Goal: Task Accomplishment & Management: Use online tool/utility

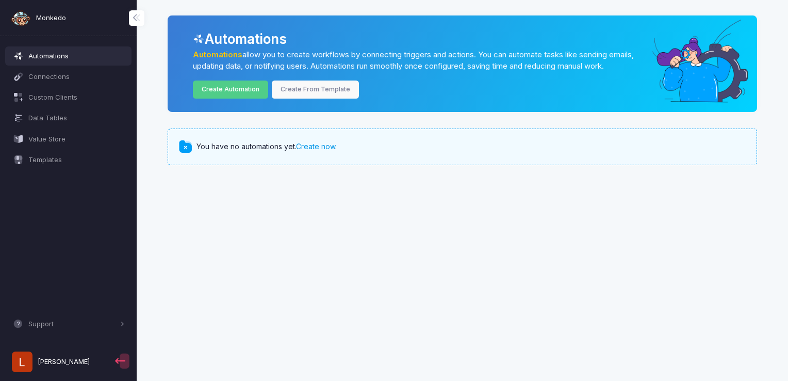
click at [315, 150] on link "Create now" at bounding box center [315, 146] width 39 height 9
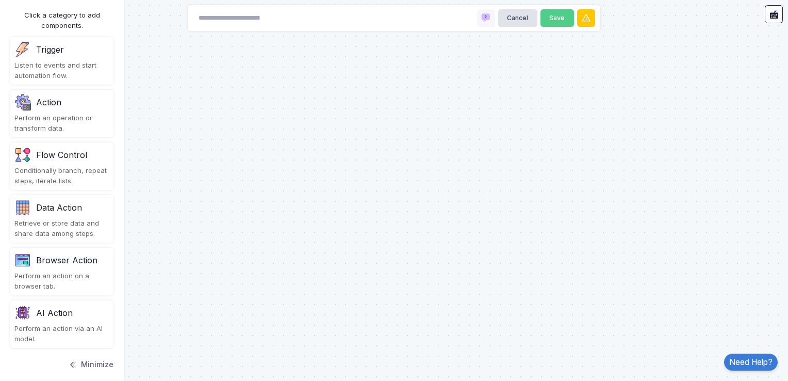
click at [358, 18] on div "Cancel Save" at bounding box center [394, 18] width 413 height 26
click at [255, 21] on input at bounding box center [244, 18] width 103 height 18
paste input "********"
type input "********"
click at [550, 18] on button "Save" at bounding box center [558, 18] width 34 height 18
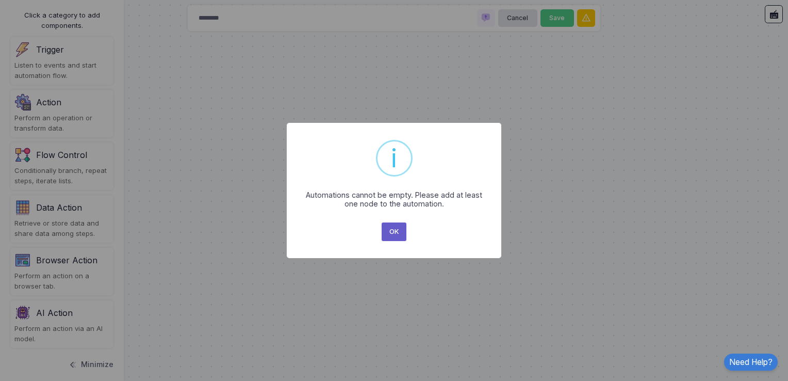
click at [398, 232] on button "OK" at bounding box center [394, 231] width 25 height 19
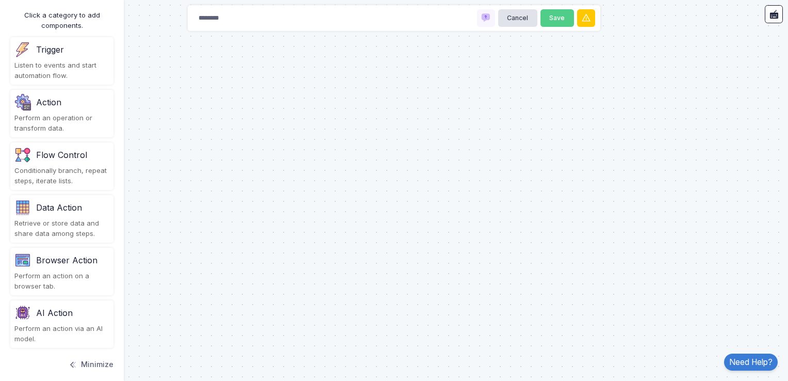
click at [309, 22] on div "******** Cancel Save" at bounding box center [394, 18] width 413 height 26
click at [516, 22] on button "Cancel" at bounding box center [517, 18] width 39 height 18
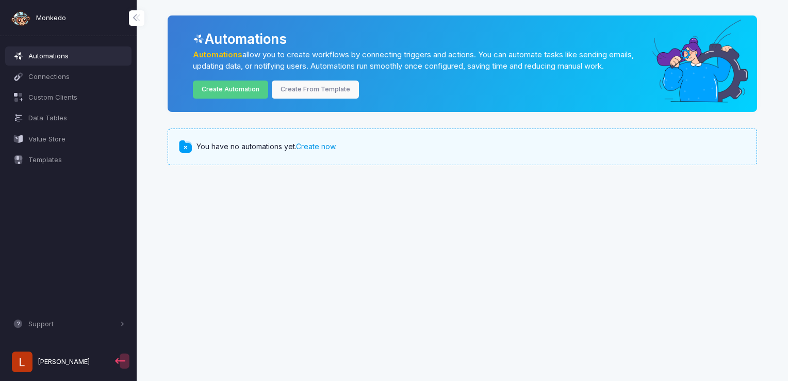
click at [331, 145] on link "Create now" at bounding box center [315, 146] width 39 height 9
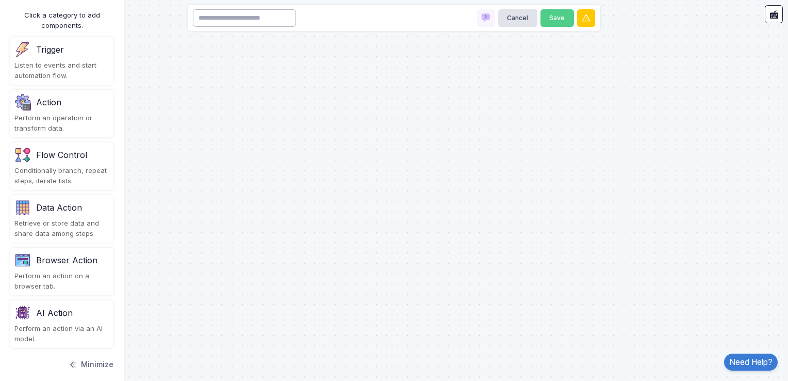
drag, startPoint x: 270, startPoint y: 16, endPoint x: 213, endPoint y: 18, distance: 57.3
click at [213, 18] on input at bounding box center [244, 18] width 103 height 18
click at [233, 21] on input at bounding box center [244, 18] width 103 height 18
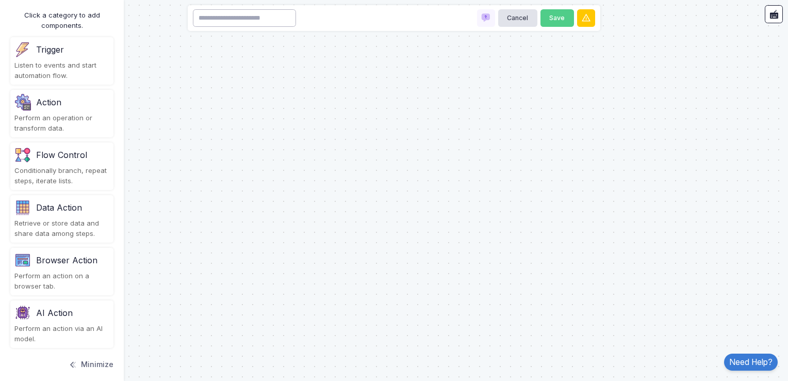
click at [233, 21] on input at bounding box center [244, 18] width 103 height 18
click at [237, 17] on input at bounding box center [244, 18] width 103 height 18
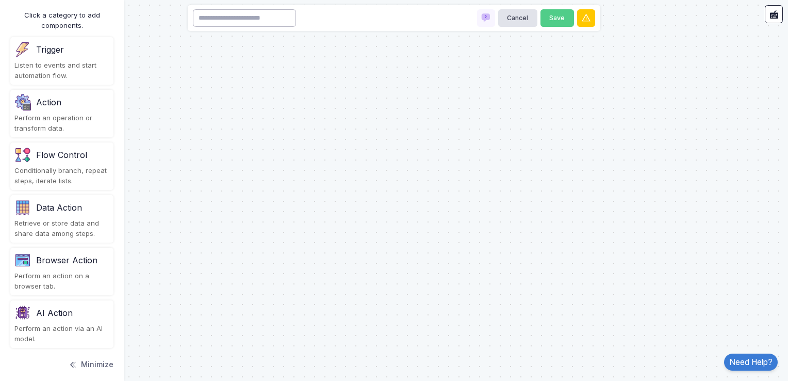
click at [237, 17] on input at bounding box center [244, 18] width 103 height 18
click at [86, 156] on div "Flow Control" at bounding box center [61, 155] width 95 height 17
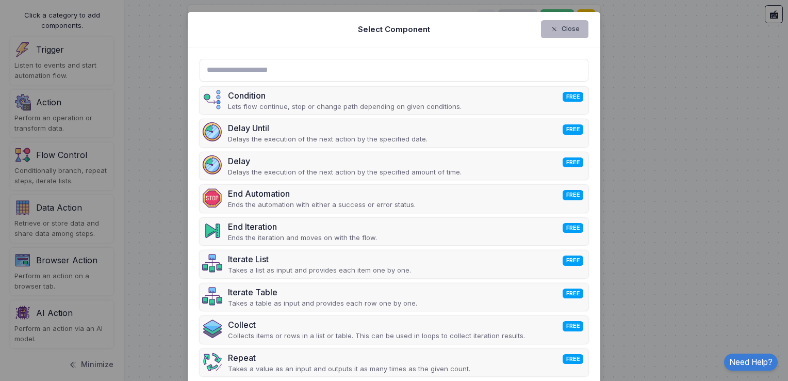
click at [574, 35] on button "Close" at bounding box center [565, 29] width 48 height 18
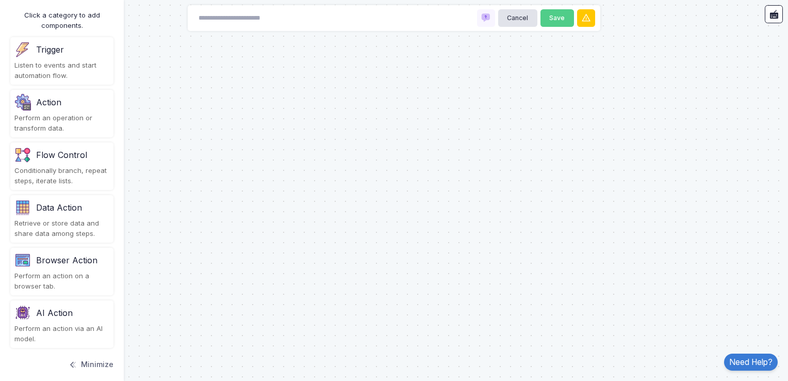
click at [99, 148] on div "Flow Control" at bounding box center [61, 155] width 95 height 17
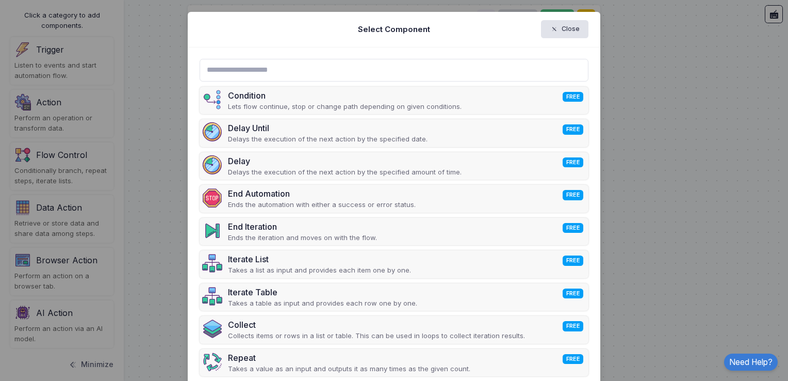
click at [399, 69] on input "text" at bounding box center [394, 70] width 389 height 23
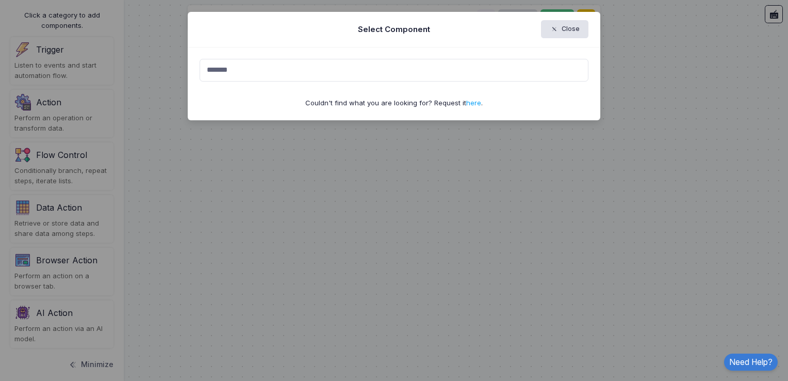
click at [399, 69] on input "*******" at bounding box center [394, 70] width 389 height 23
type input "*"
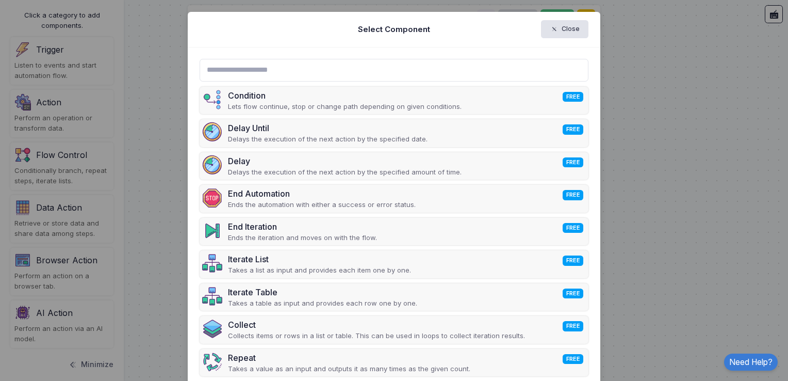
click at [576, 40] on div "Select Component Close" at bounding box center [394, 30] width 413 height 36
click at [572, 29] on button "Close" at bounding box center [565, 29] width 48 height 18
